Goal: Information Seeking & Learning: Check status

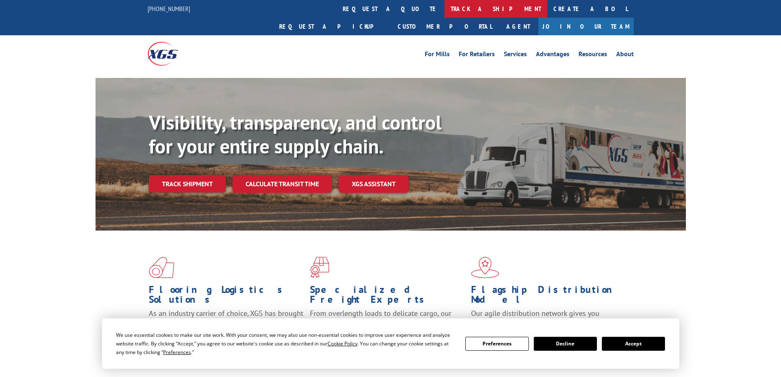
click at [445, 7] on link "track a shipment" at bounding box center [496, 9] width 103 height 18
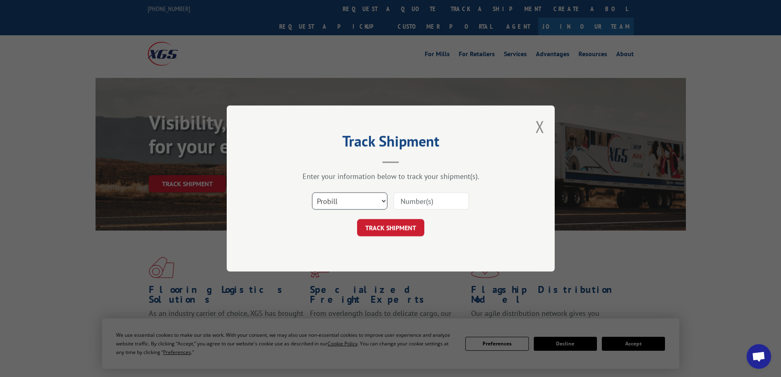
click at [336, 202] on select "Select category... Probill BOL PO" at bounding box center [349, 200] width 75 height 17
select select "bol"
click at [312, 192] on select "Select category... Probill BOL PO" at bounding box center [349, 200] width 75 height 17
click at [410, 205] on input at bounding box center [431, 200] width 75 height 17
type input "15176729"
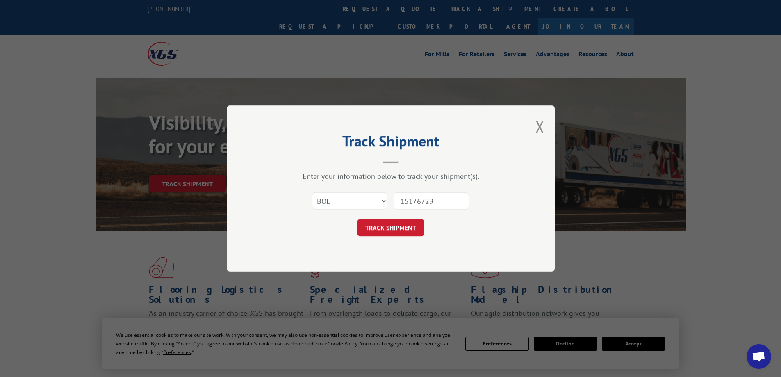
click button "TRACK SHIPMENT" at bounding box center [390, 227] width 67 height 17
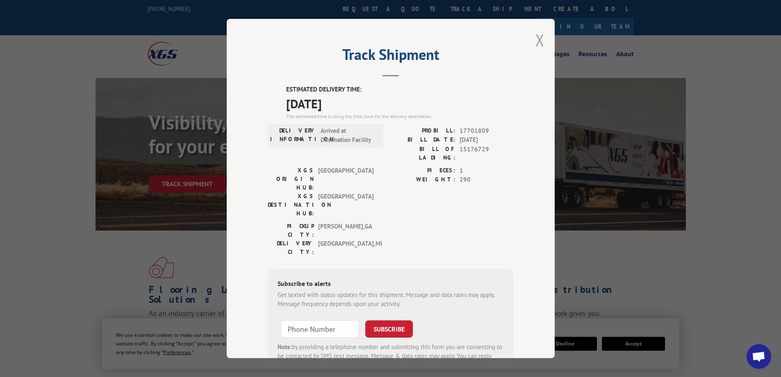
click at [539, 36] on button "Close modal" at bounding box center [540, 40] width 9 height 22
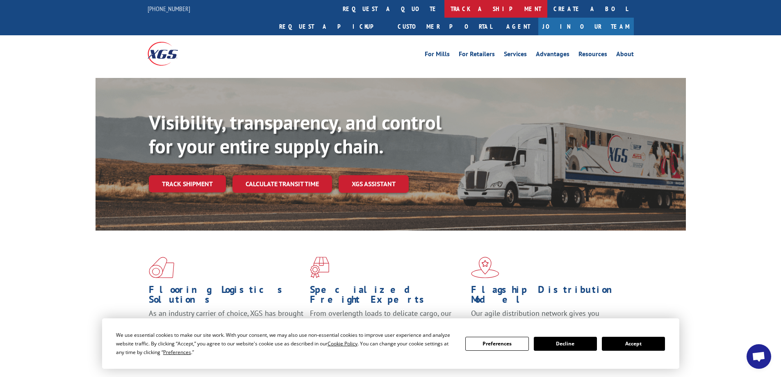
click at [445, 7] on link "track a shipment" at bounding box center [496, 9] width 103 height 18
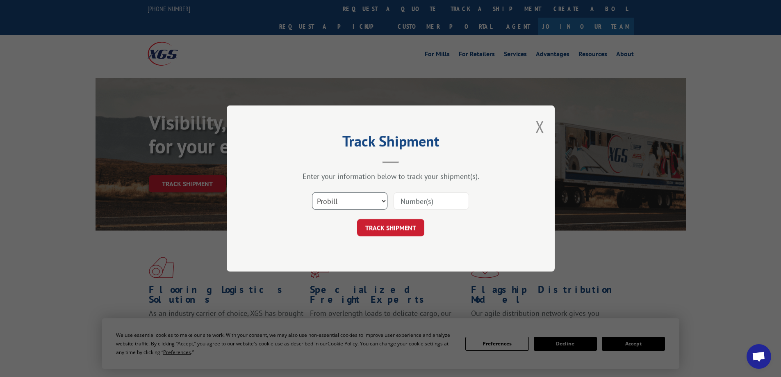
click at [338, 199] on select "Select category... Probill BOL PO" at bounding box center [349, 200] width 75 height 17
select select "bol"
click at [312, 192] on select "Select category... Probill BOL PO" at bounding box center [349, 200] width 75 height 17
drag, startPoint x: 418, startPoint y: 212, endPoint x: 418, endPoint y: 206, distance: 6.6
click at [418, 211] on div "Select category... Probill BOL PO" at bounding box center [391, 200] width 246 height 27
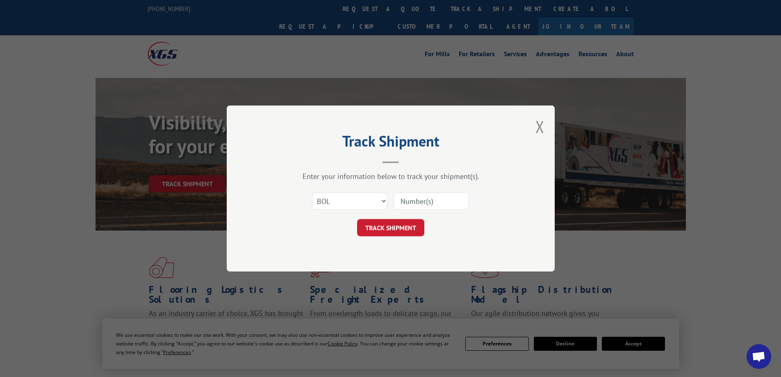
click at [418, 206] on input at bounding box center [431, 200] width 75 height 17
type input "15176451"
click button "TRACK SHIPMENT" at bounding box center [390, 227] width 67 height 17
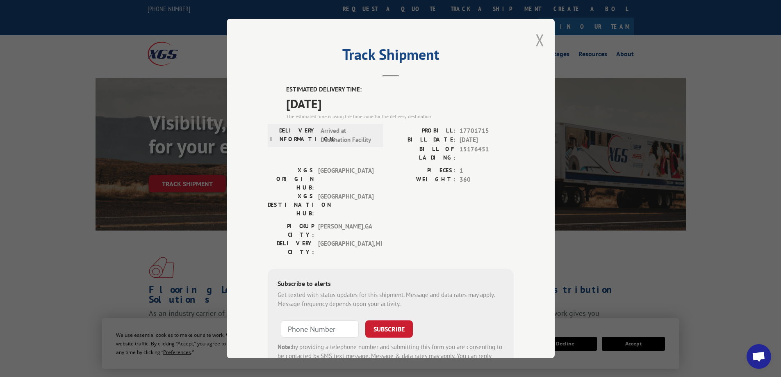
click at [536, 41] on button "Close modal" at bounding box center [540, 40] width 9 height 22
